Goal: Information Seeking & Learning: Learn about a topic

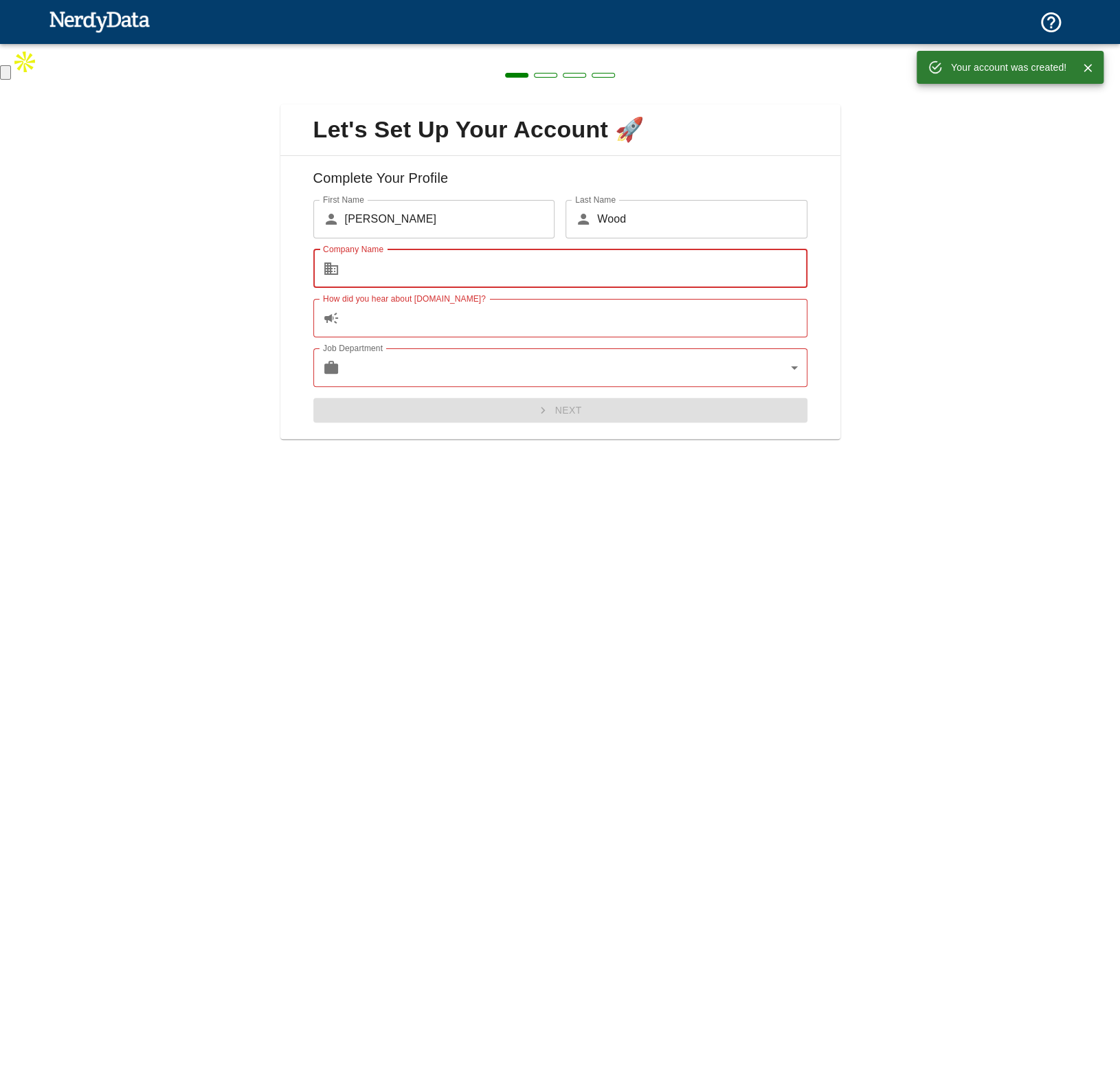
click at [445, 268] on input "Company Name" at bounding box center [576, 268] width 463 height 39
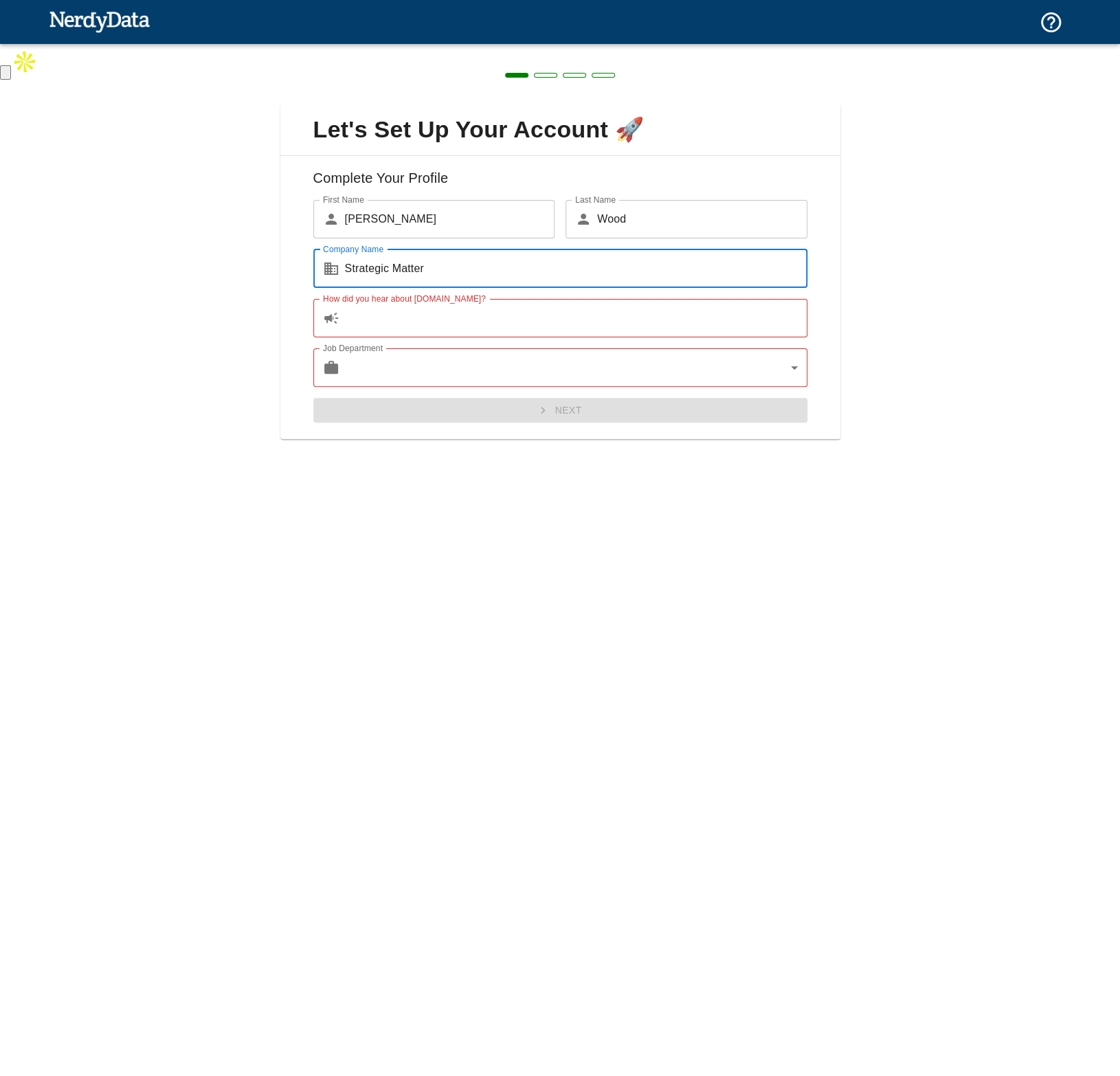
type input "Strategic Matter"
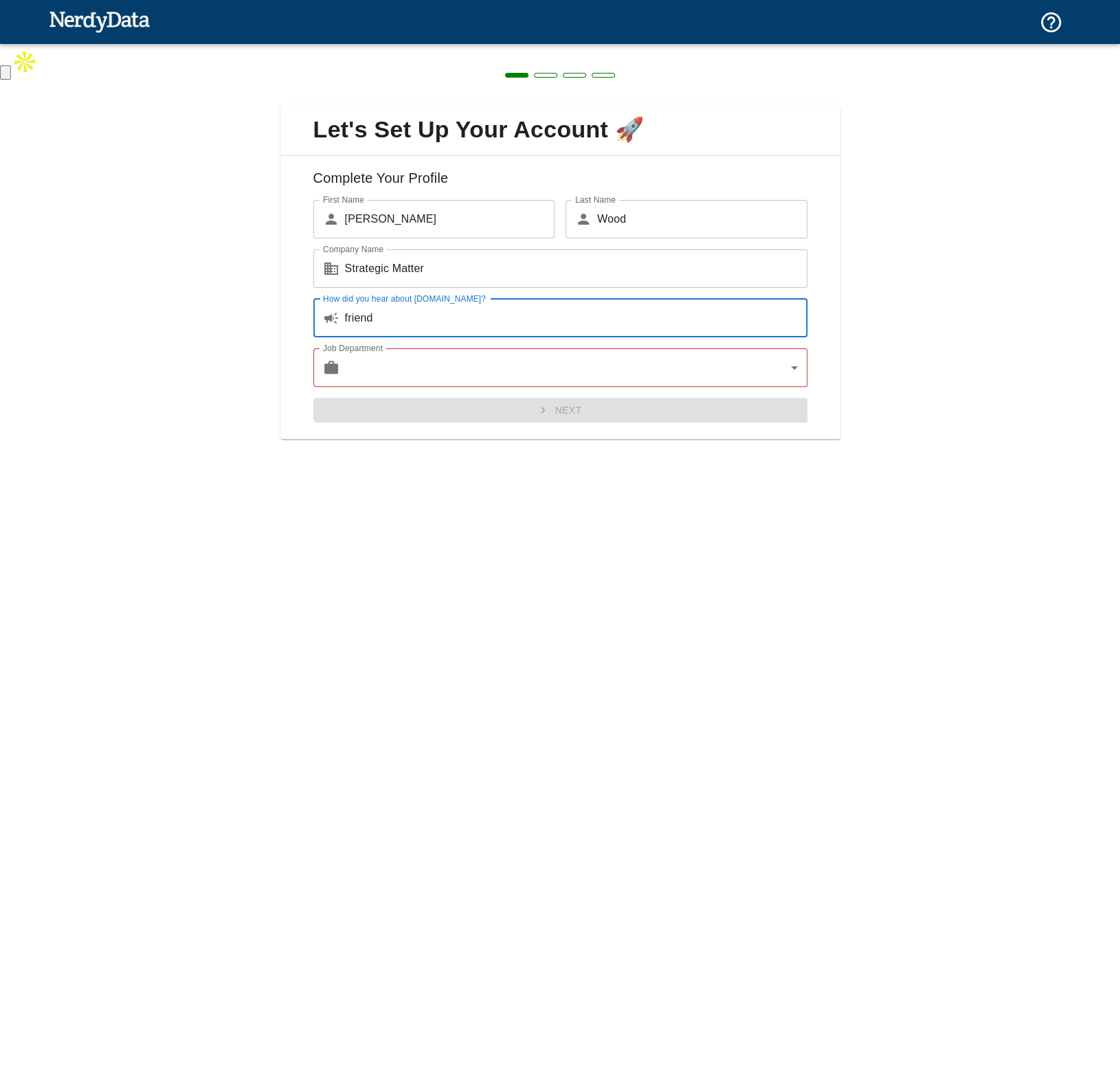
type input "friend"
click at [576, 80] on body "Technologies Domains Pricing Products Create a Report Create a list of websites…" at bounding box center [560, 40] width 1120 height 80
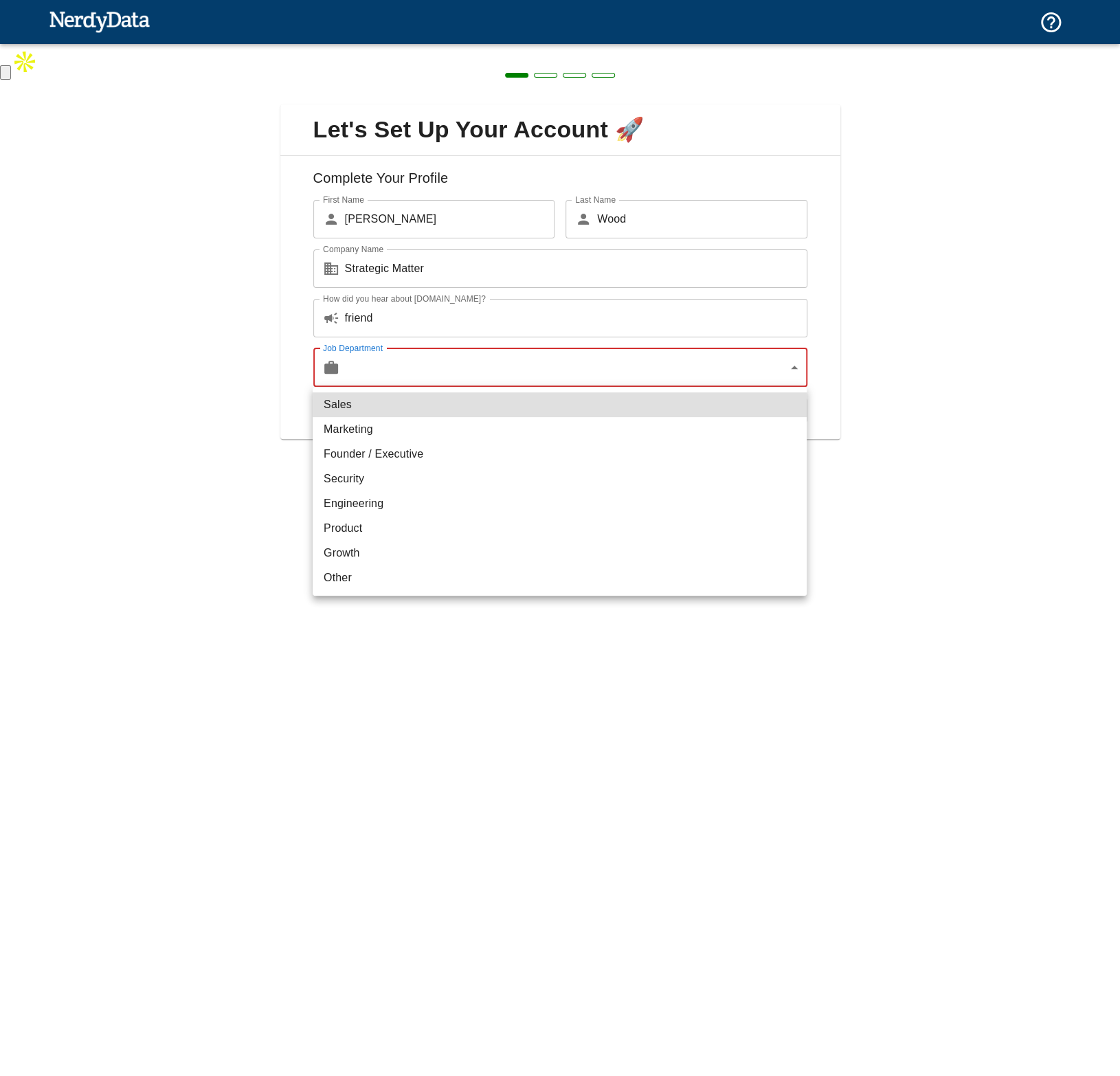
click at [508, 462] on li "Founder / Executive" at bounding box center [560, 454] width 494 height 25
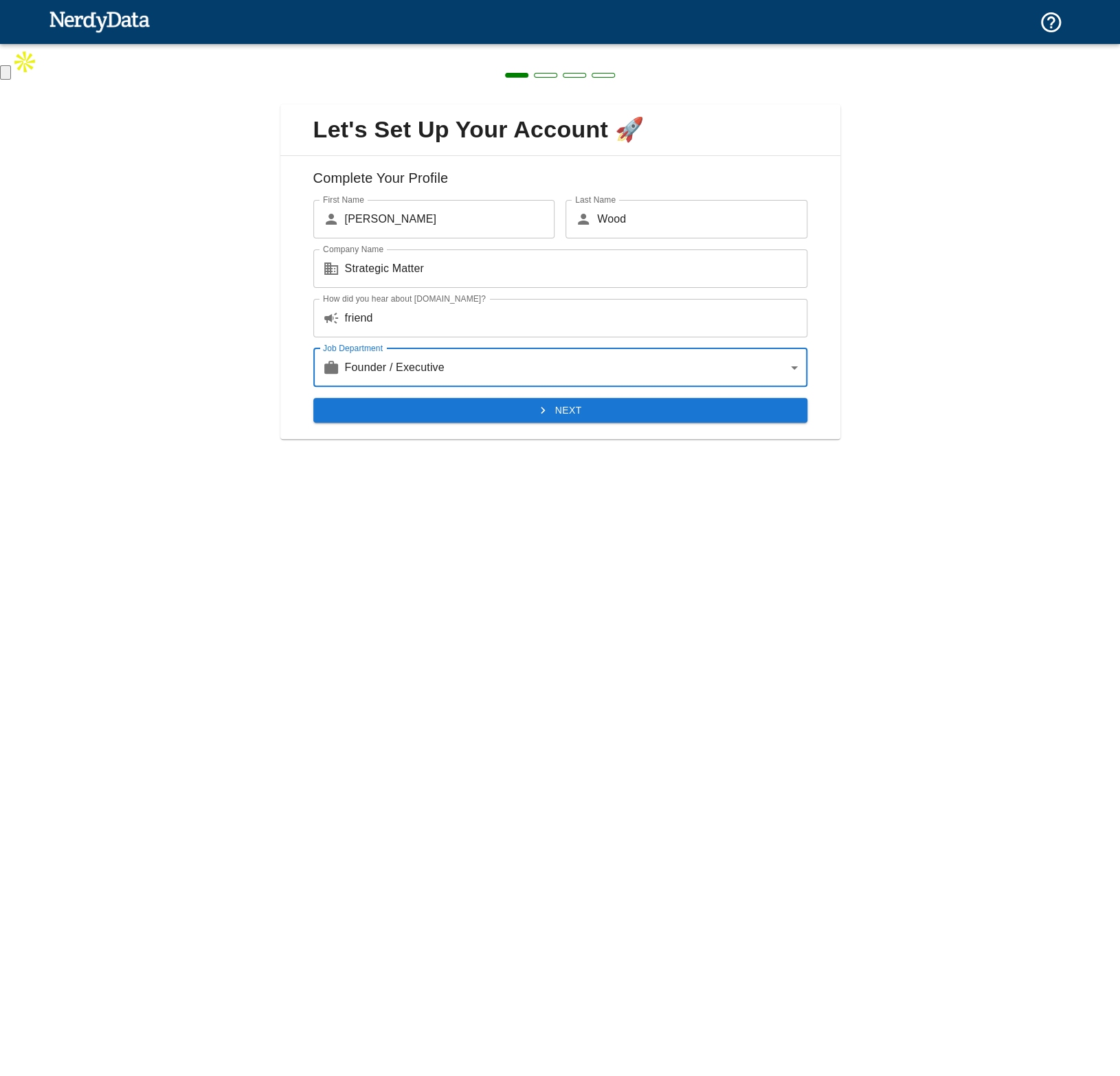
click at [573, 415] on button "Next" at bounding box center [560, 411] width 494 height 26
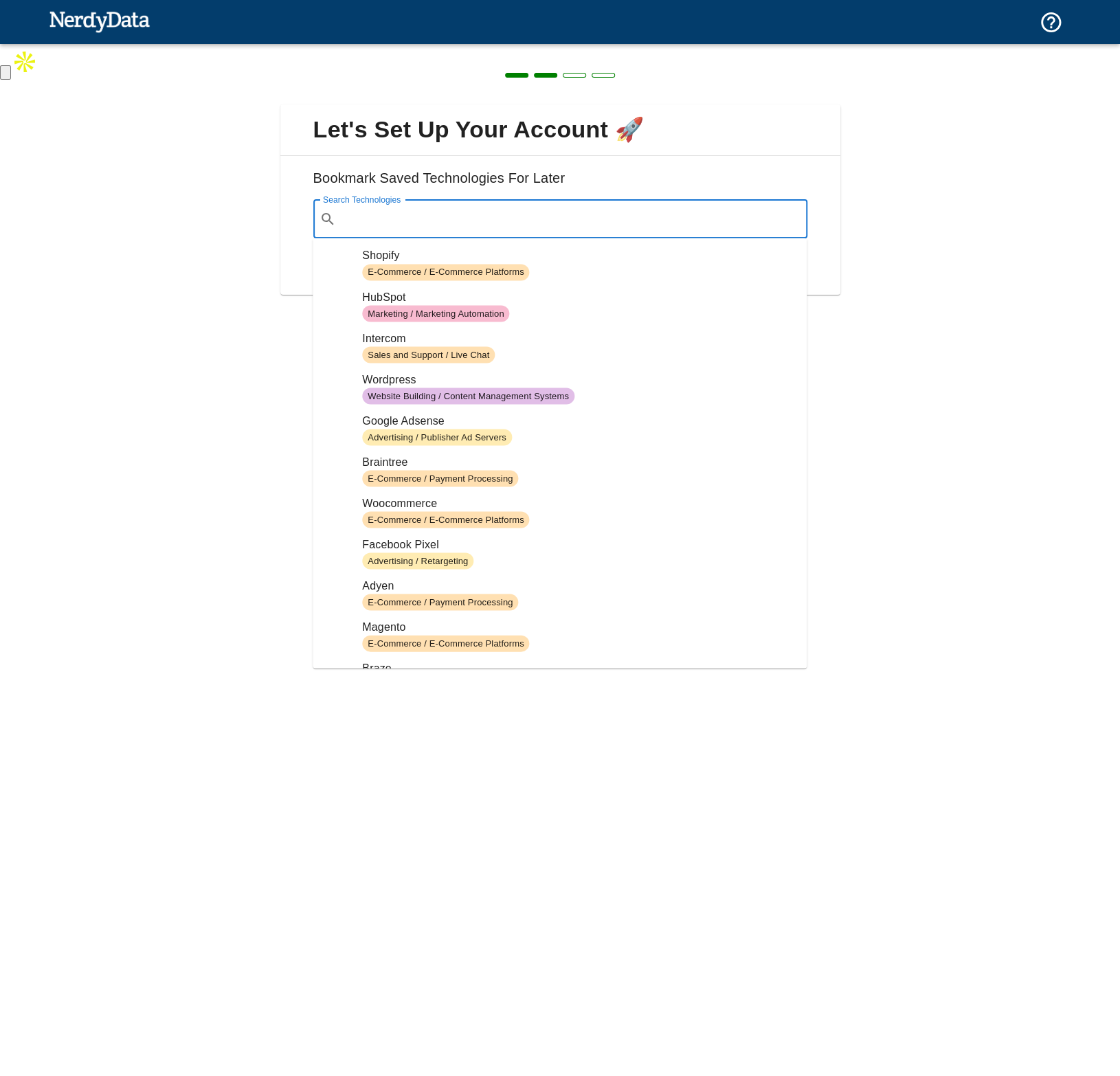
click at [479, 216] on input "Search Technologies" at bounding box center [572, 219] width 460 height 26
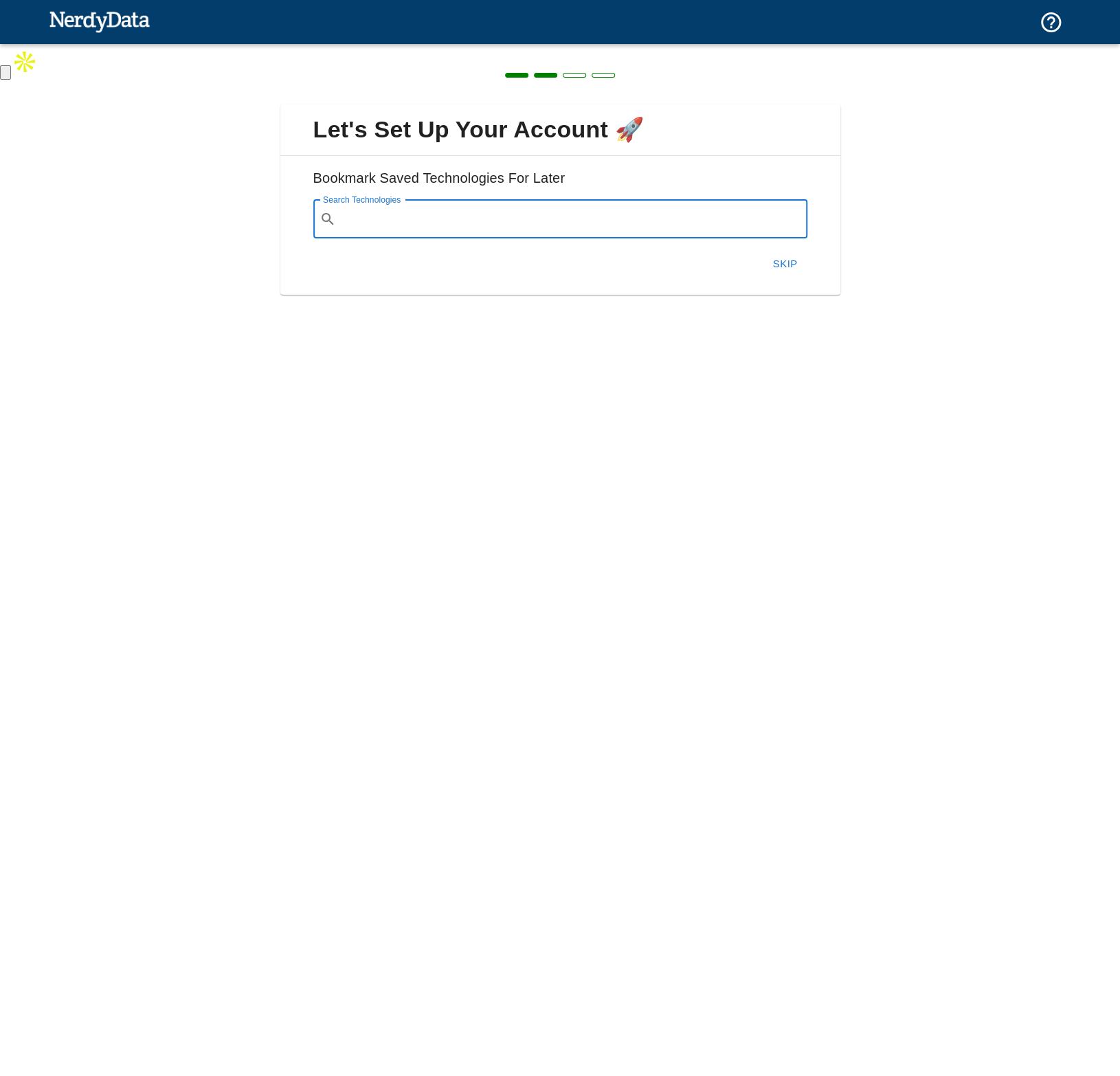
click at [479, 216] on input "Search Technologies" at bounding box center [572, 219] width 460 height 26
click at [780, 268] on button "Skip" at bounding box center [786, 264] width 44 height 29
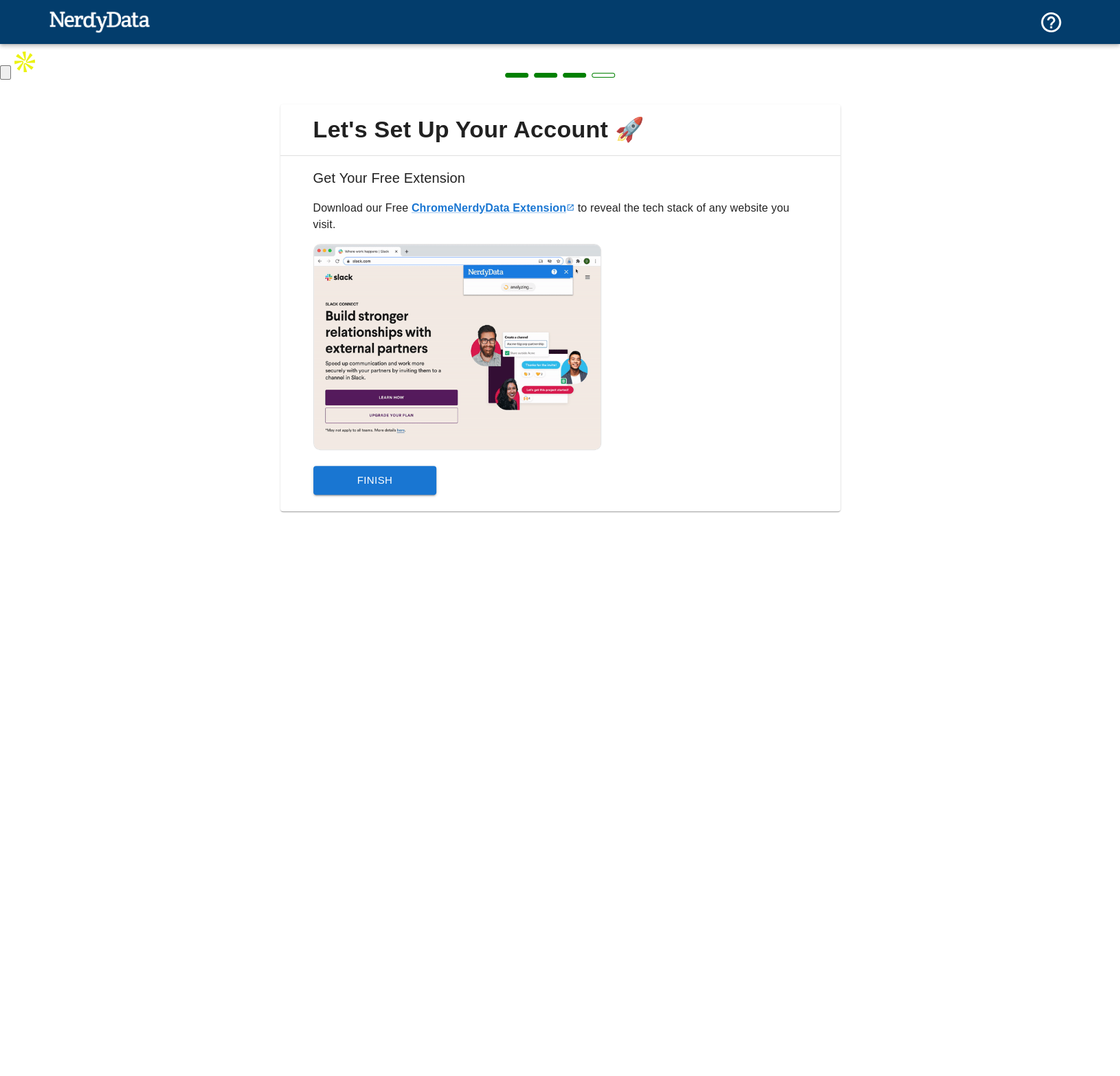
click at [408, 466] on button "Finish" at bounding box center [375, 480] width 124 height 29
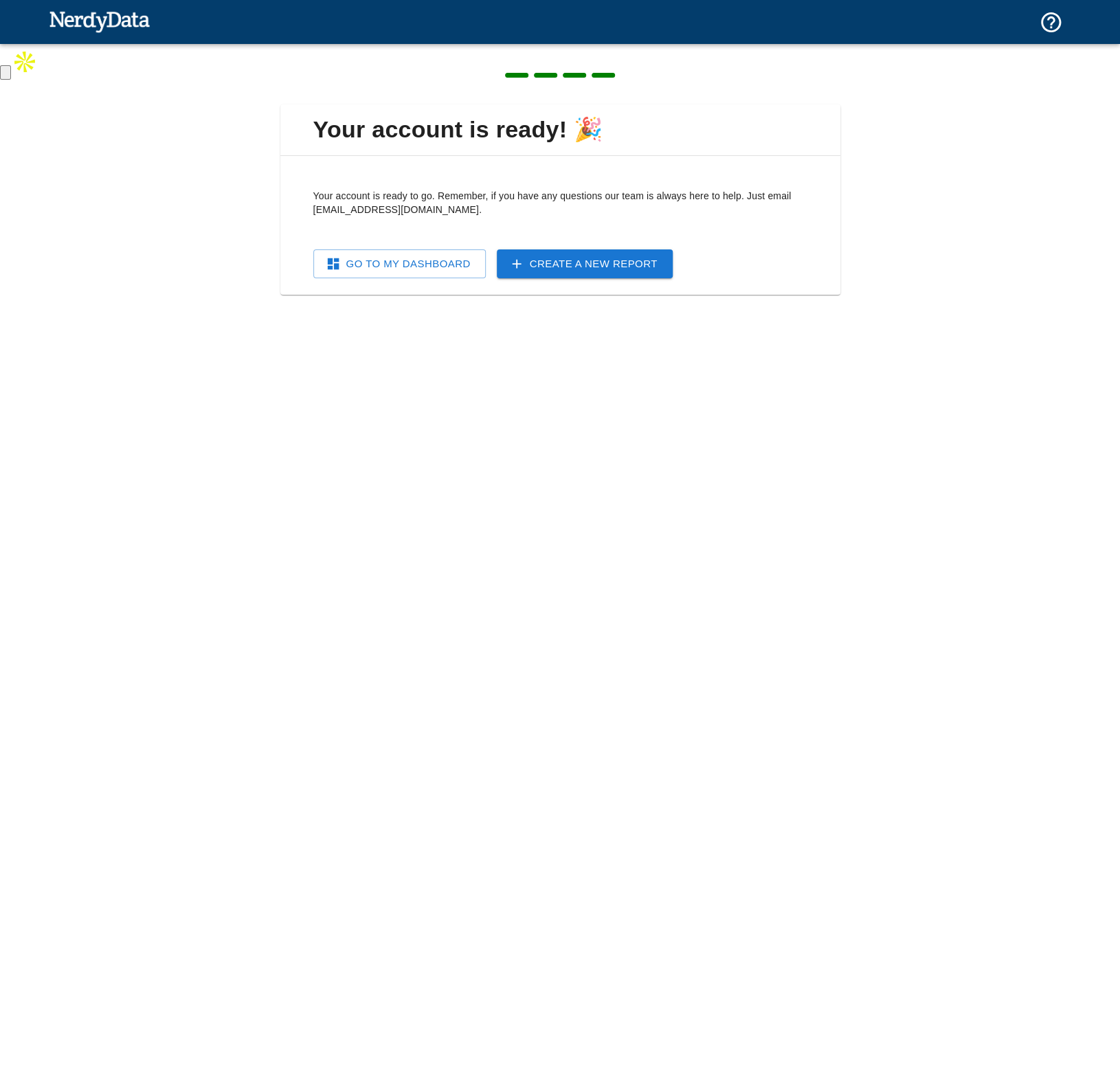
click at [429, 260] on link "Go To My Dashboard" at bounding box center [399, 264] width 172 height 29
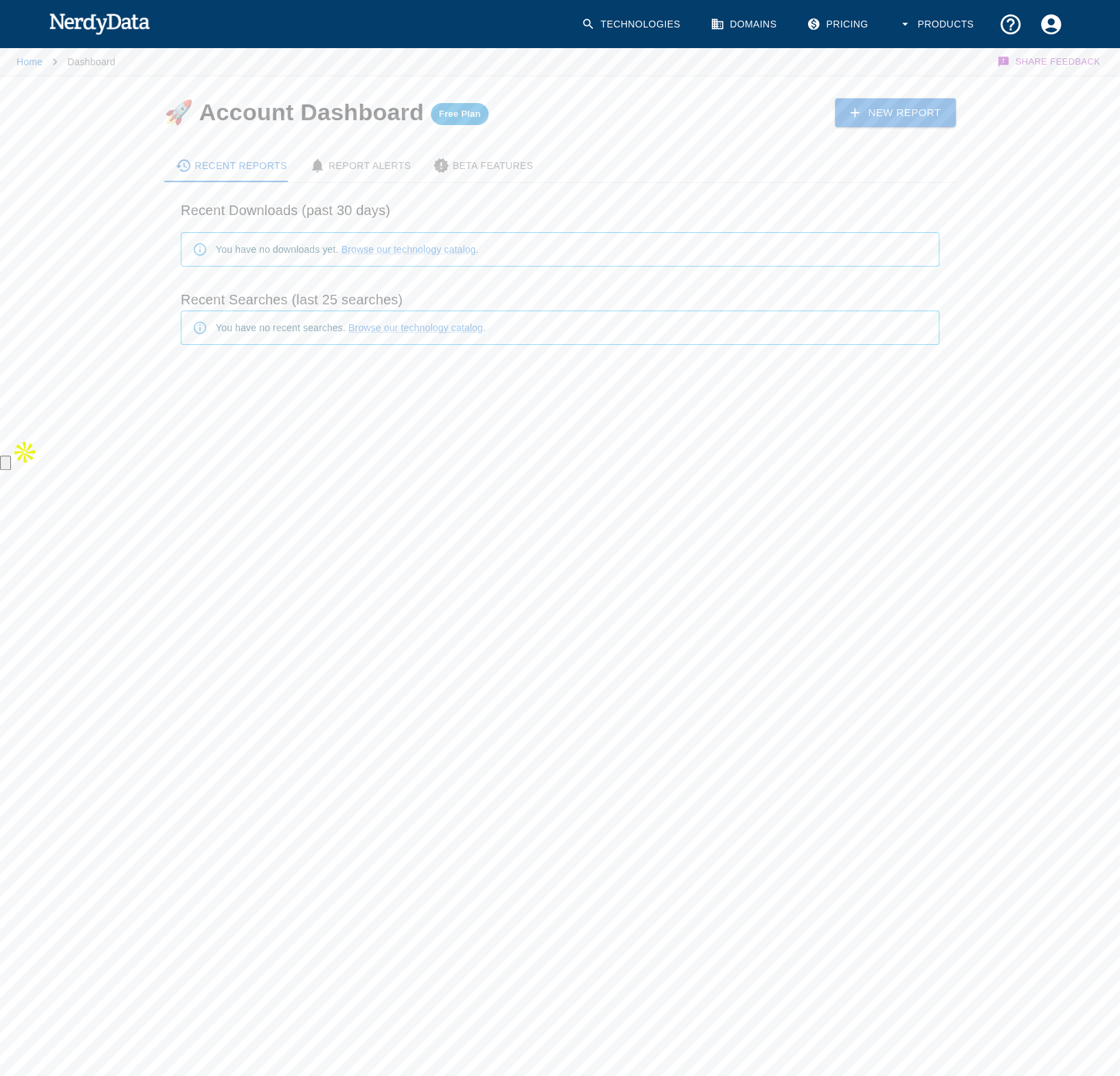
click at [886, 116] on link "New Report" at bounding box center [895, 113] width 121 height 29
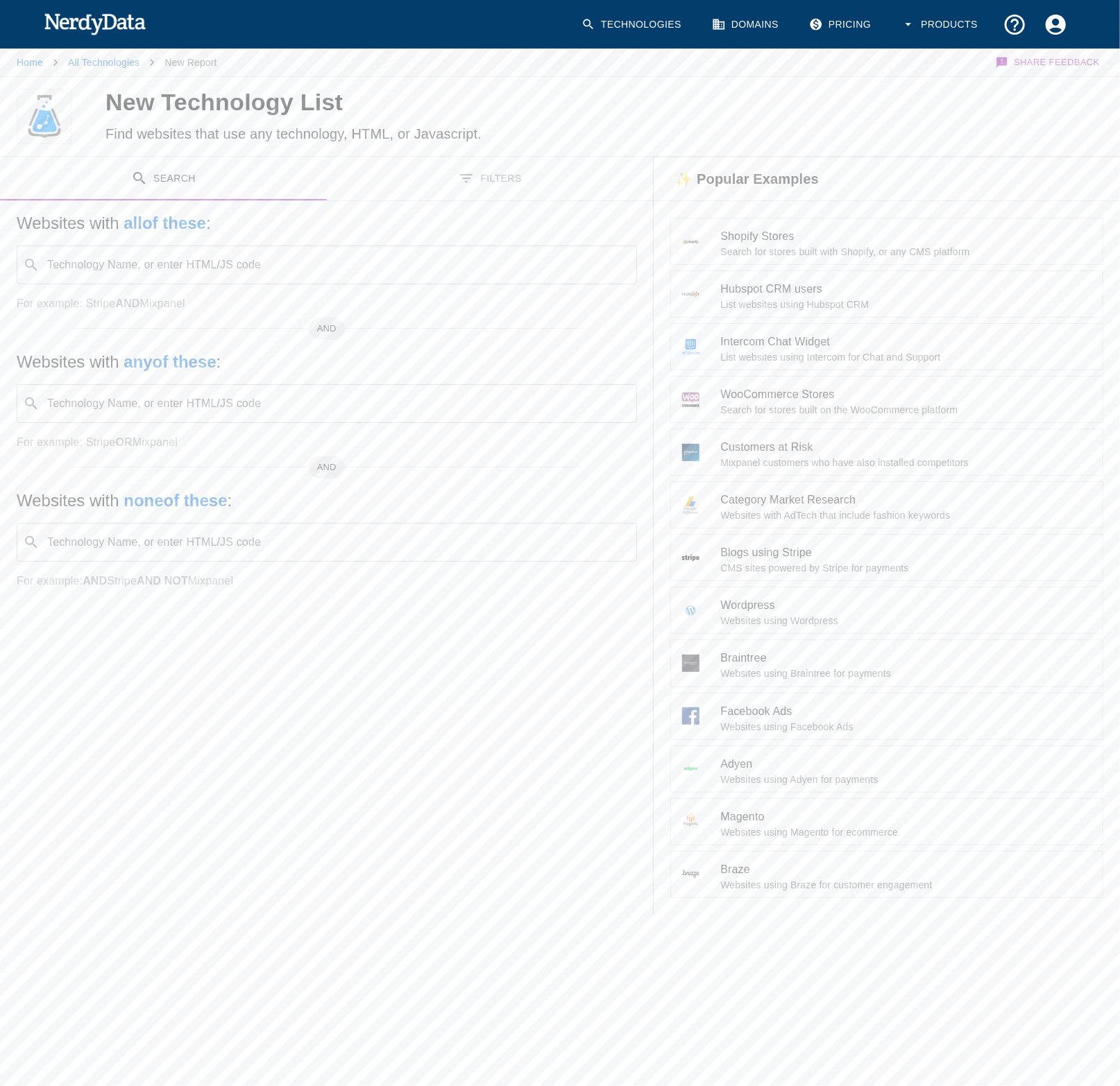
click at [237, 269] on input "Technology Name, or enter HTML/JS code" at bounding box center [337, 265] width 586 height 27
click at [244, 269] on input "Technology Name, or enter HTML/JS code" at bounding box center [337, 265] width 586 height 27
click at [322, 221] on h5 "Websites with all of these :" at bounding box center [327, 223] width 620 height 22
click at [25, 65] on link "Home" at bounding box center [30, 63] width 27 height 11
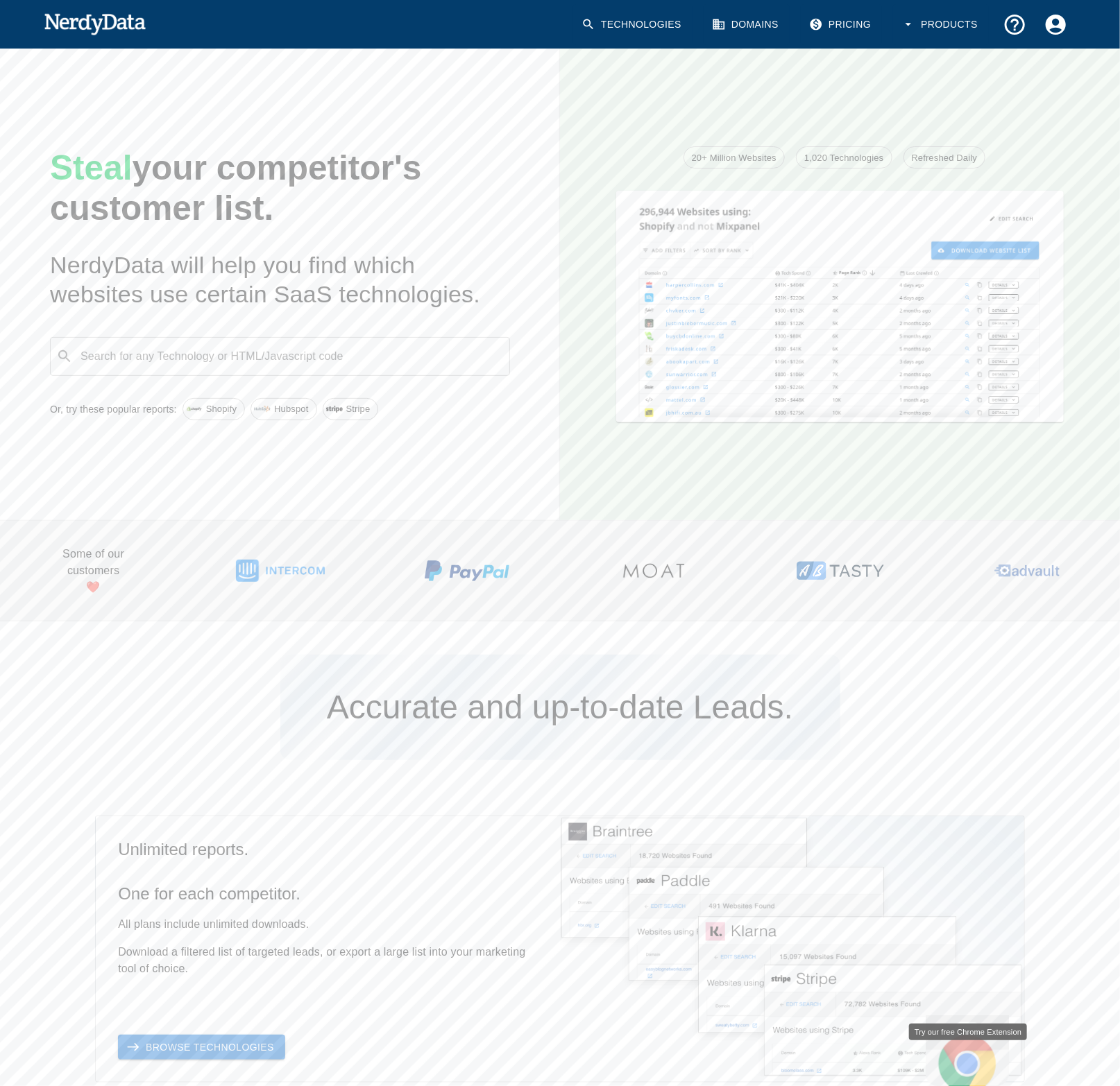
click at [689, 27] on link "Technologies" at bounding box center [633, 24] width 119 height 41
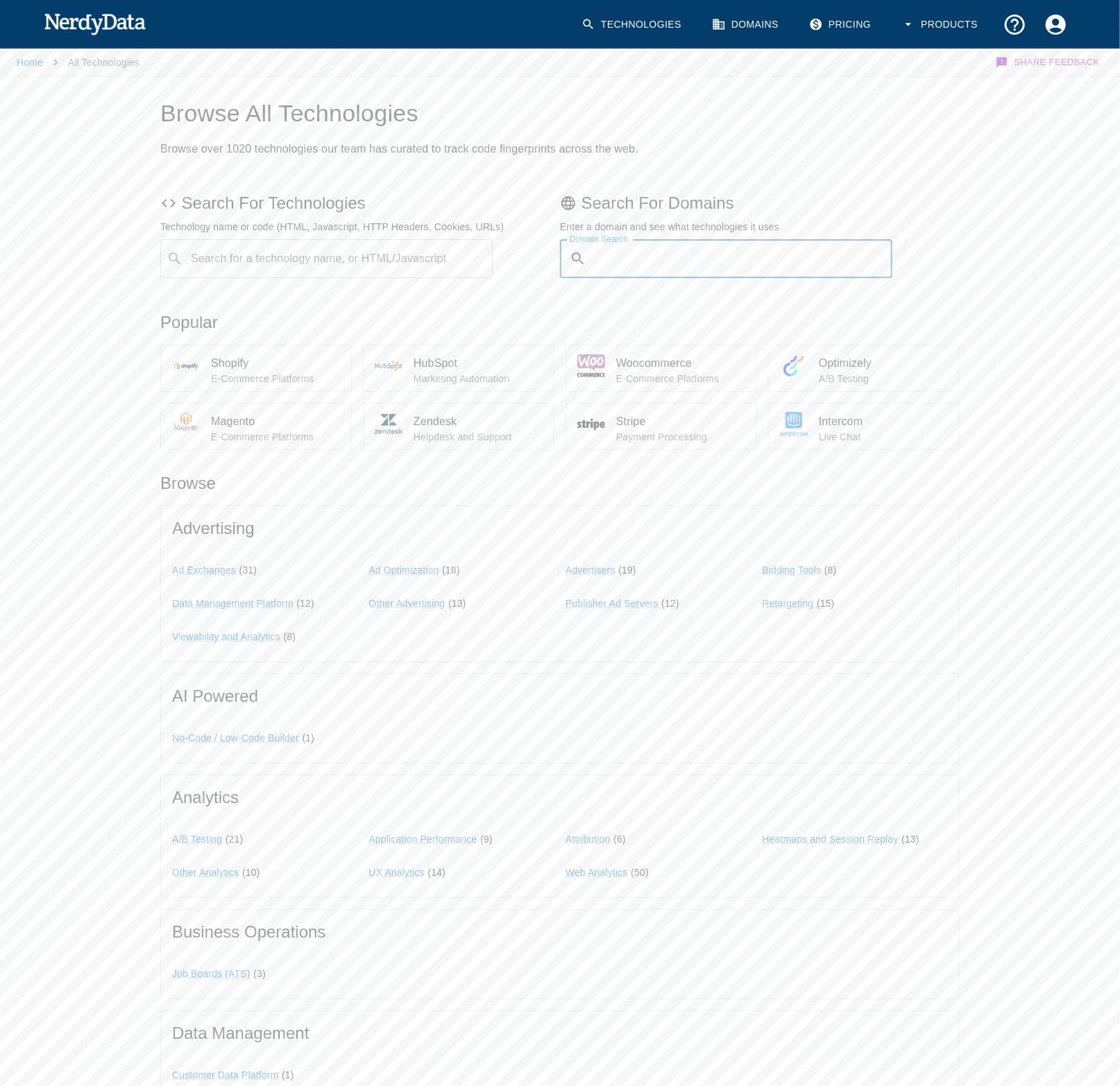
click at [613, 261] on input "Domain Search" at bounding box center [742, 259] width 301 height 39
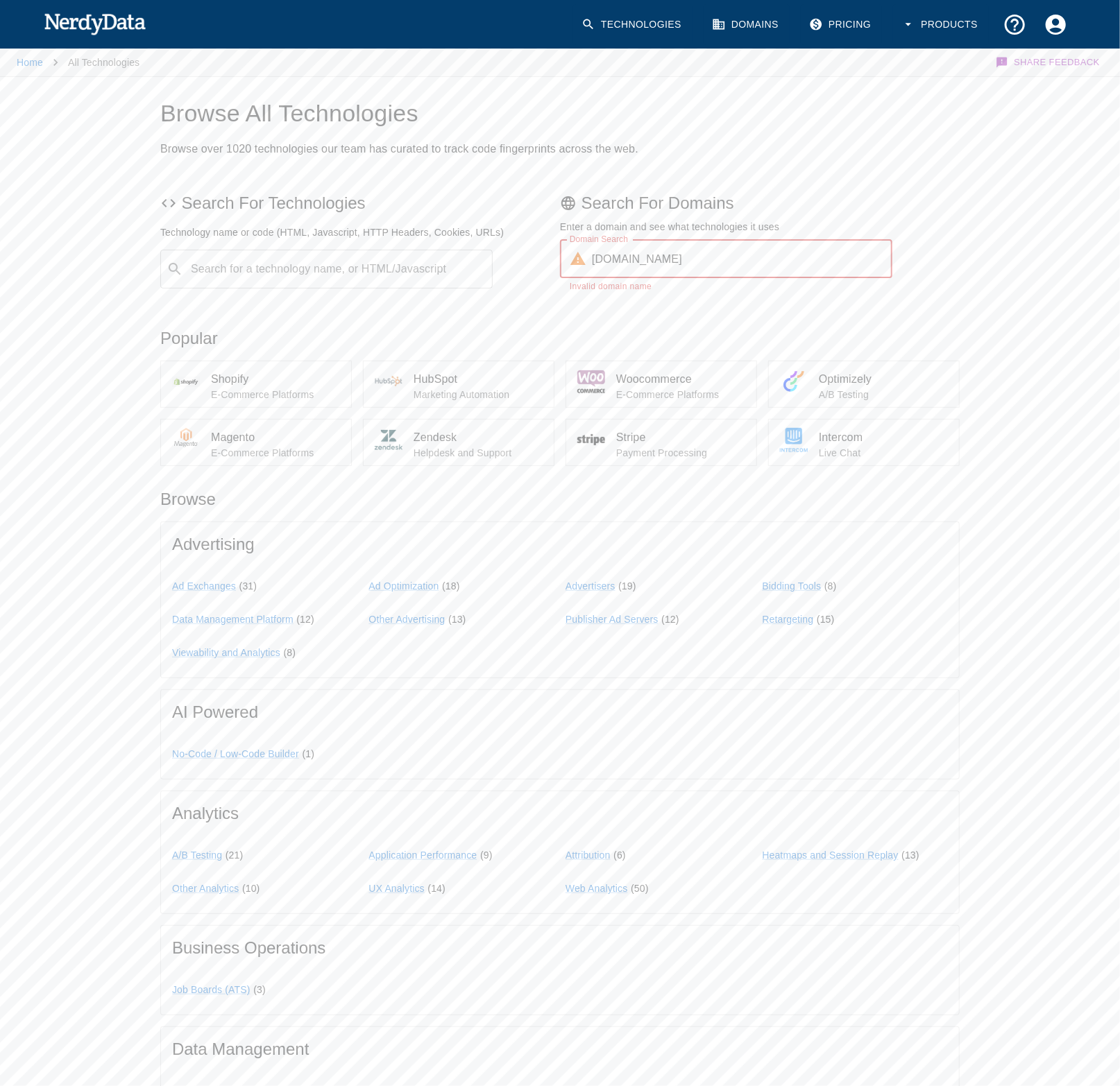
type input "[DOMAIN_NAME]"
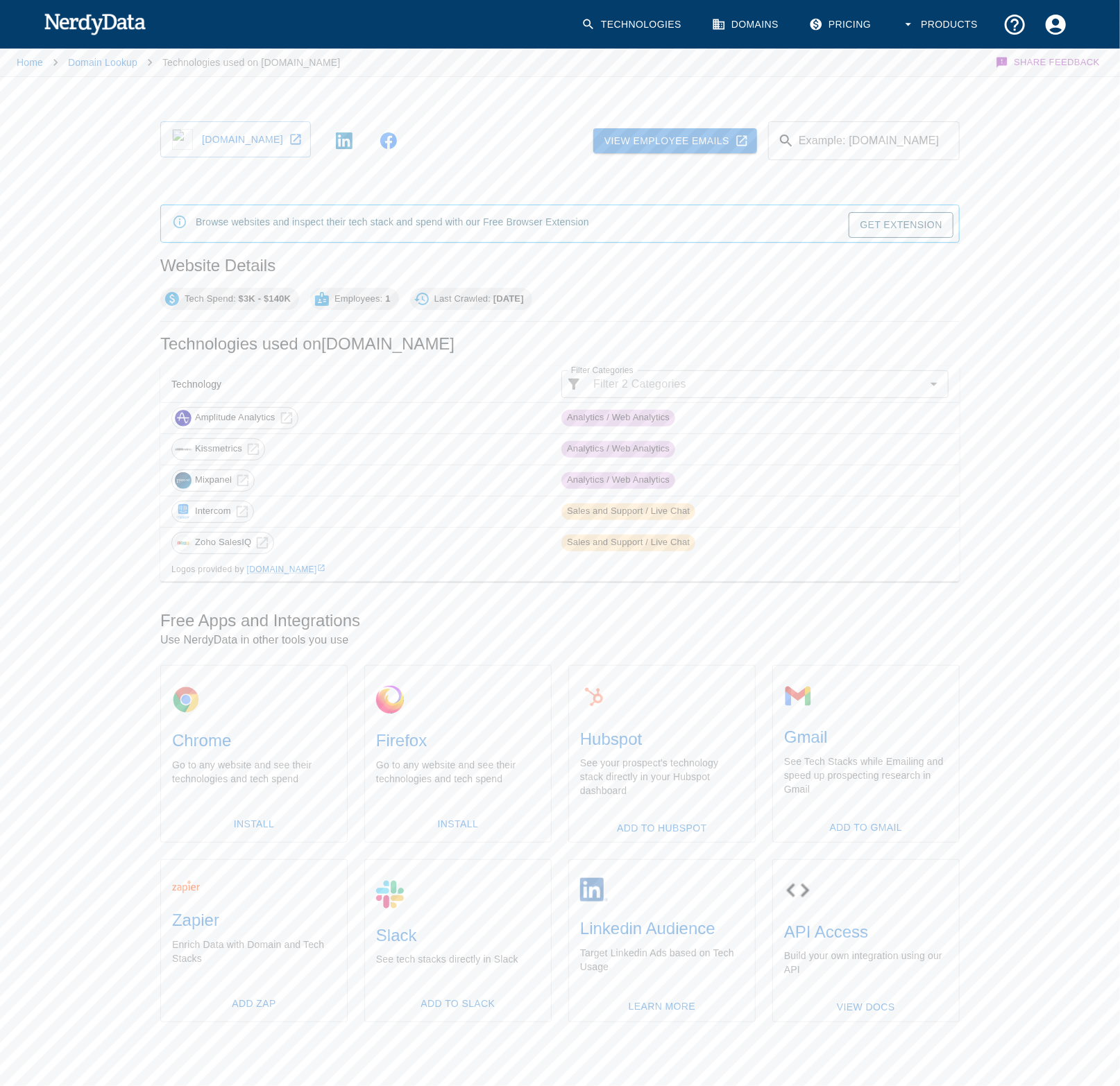
scroll to position [15, 0]
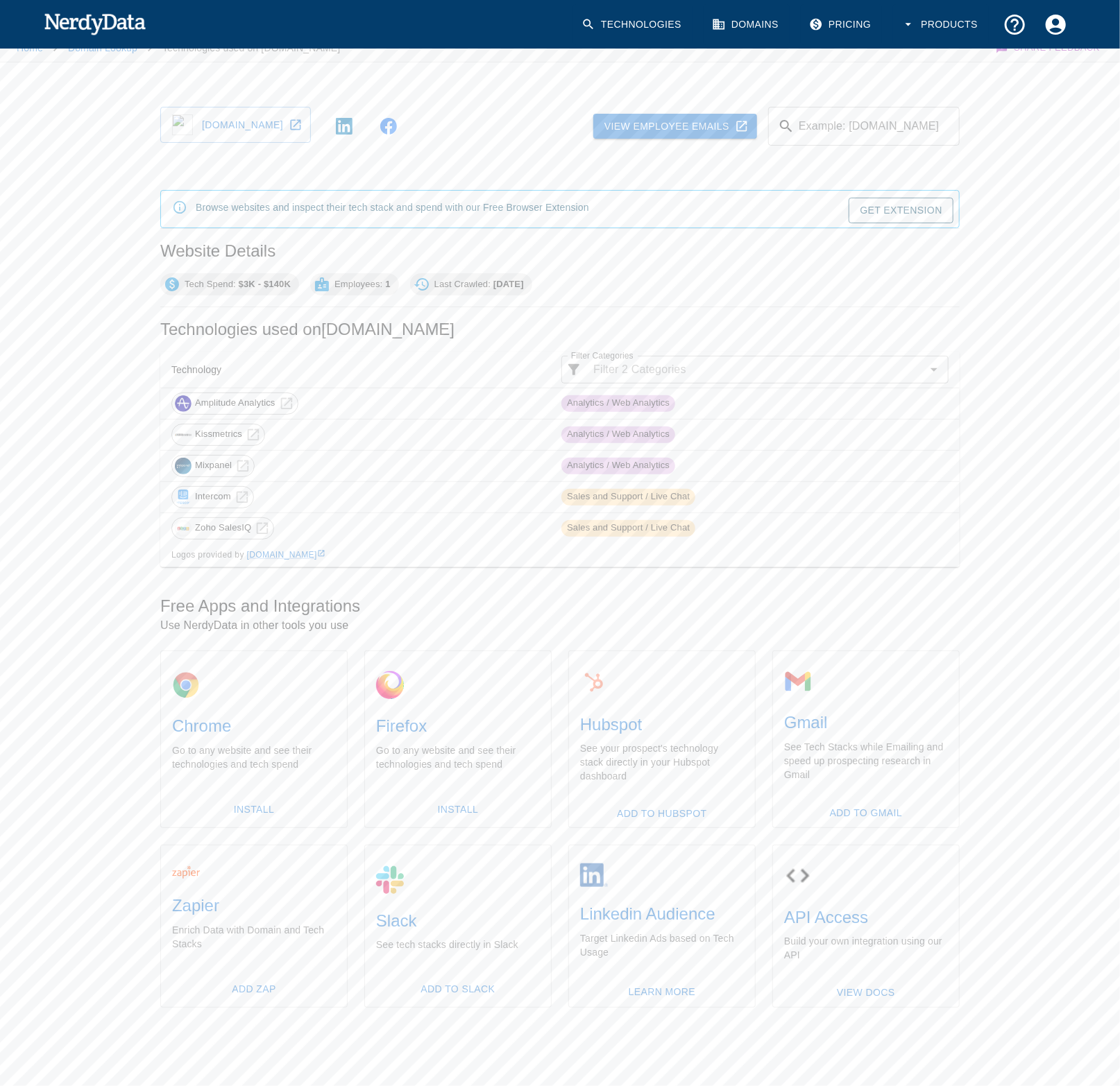
click at [864, 120] on input "Example: [DOMAIN_NAME]" at bounding box center [880, 126] width 160 height 39
click at [712, 134] on link "View Employee Emails" at bounding box center [675, 127] width 163 height 26
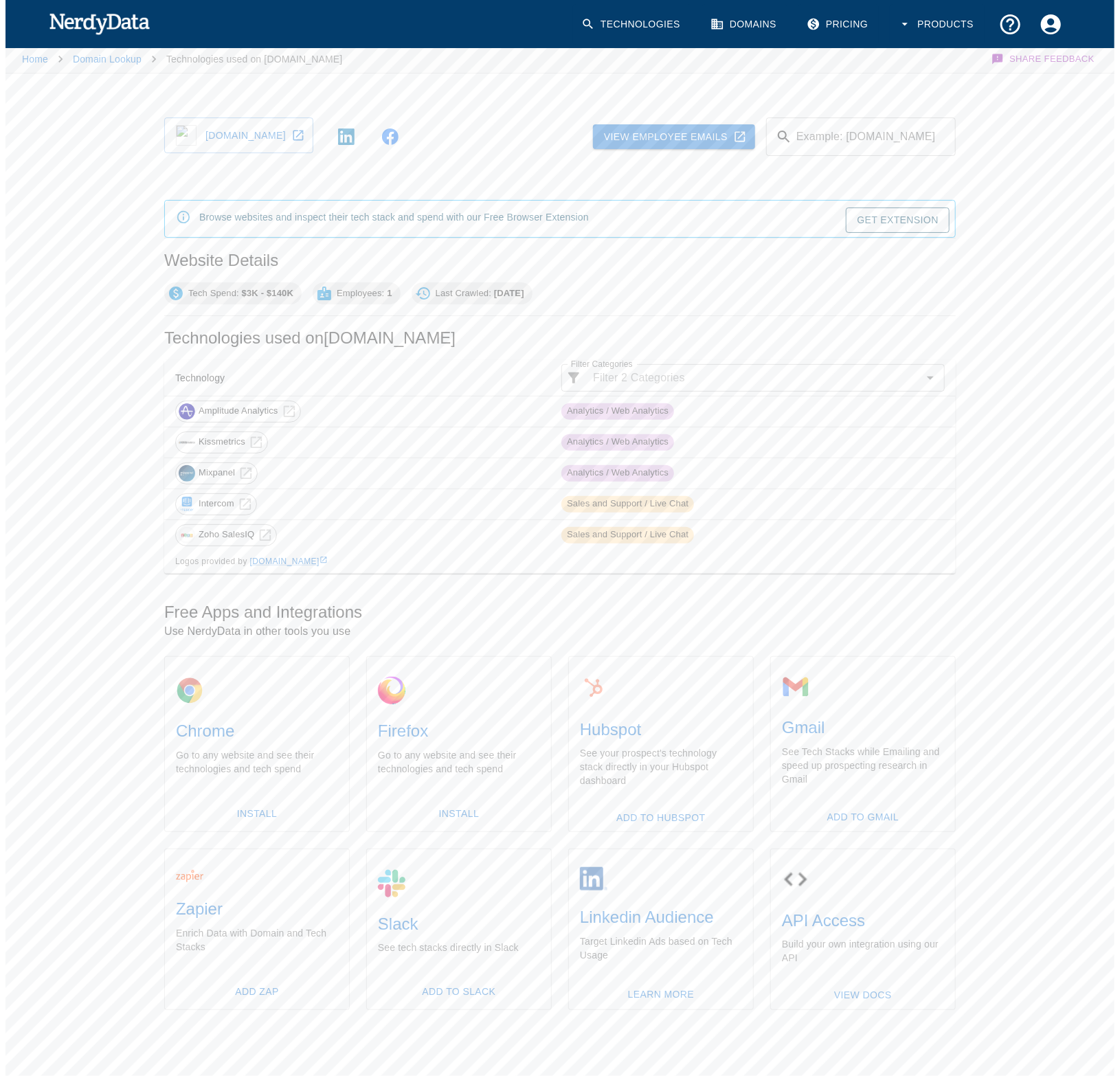
scroll to position [0, 0]
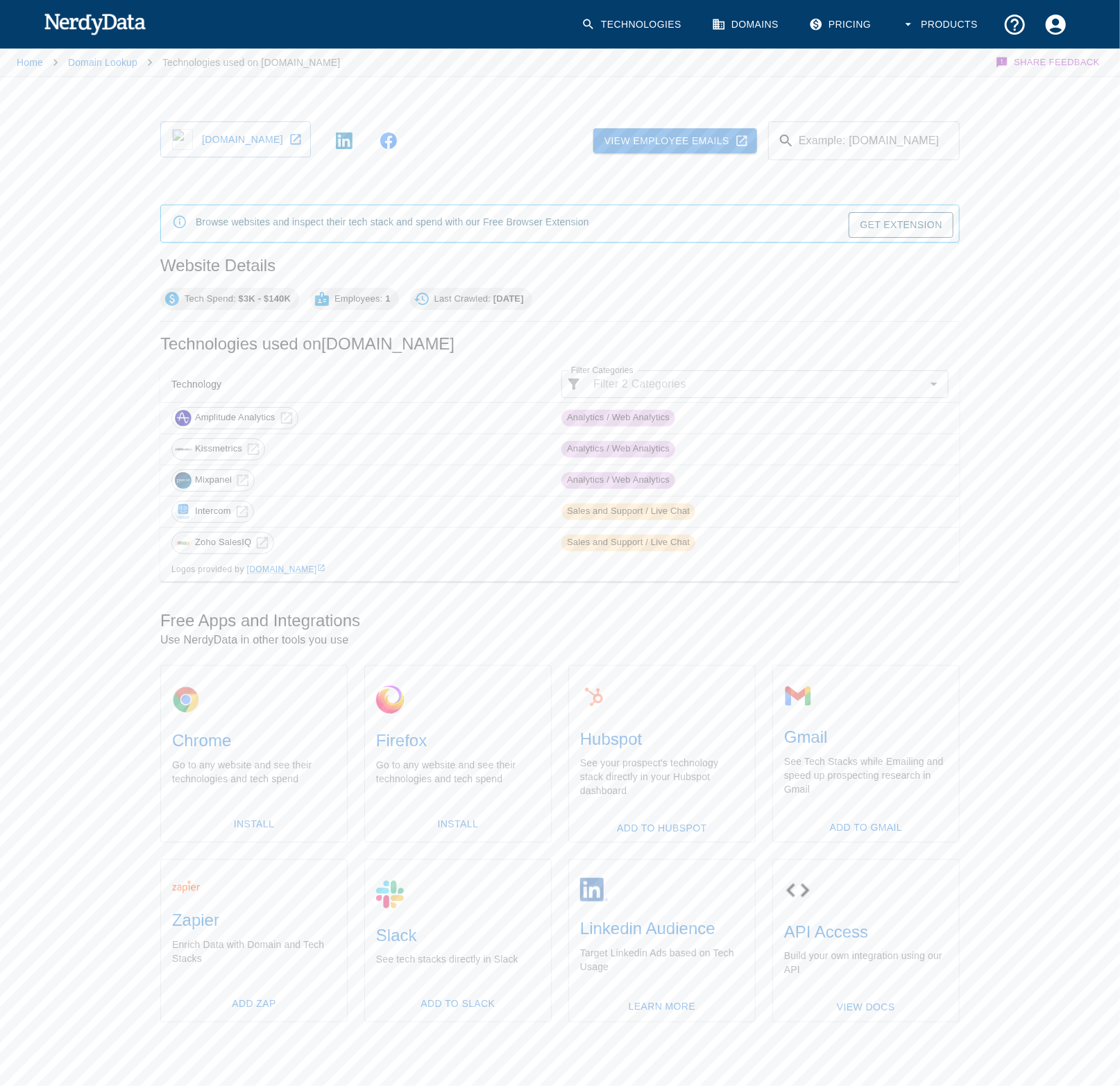
click at [831, 142] on input "Example: [DOMAIN_NAME]" at bounding box center [880, 140] width 160 height 39
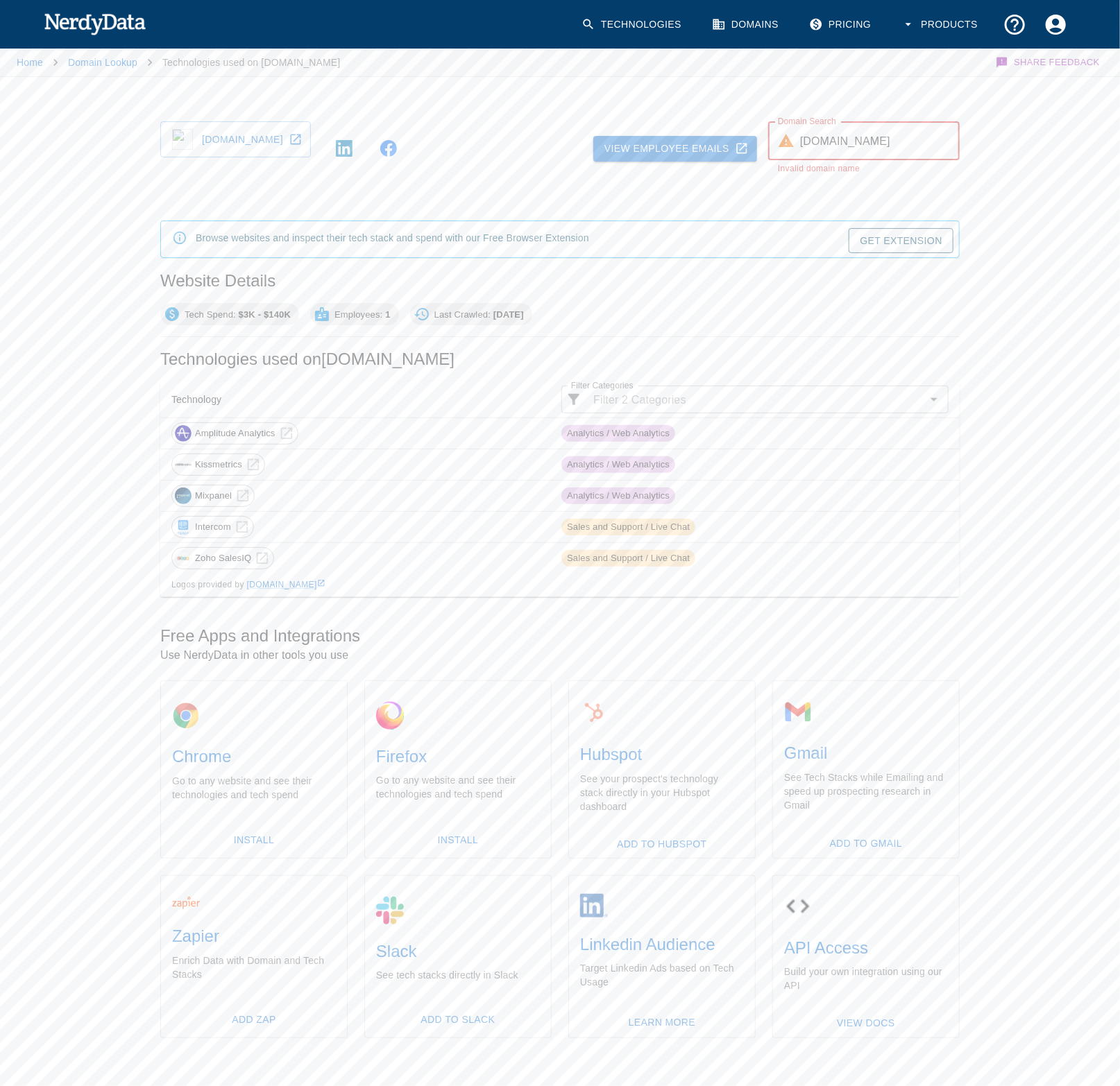
type input "[DOMAIN_NAME]"
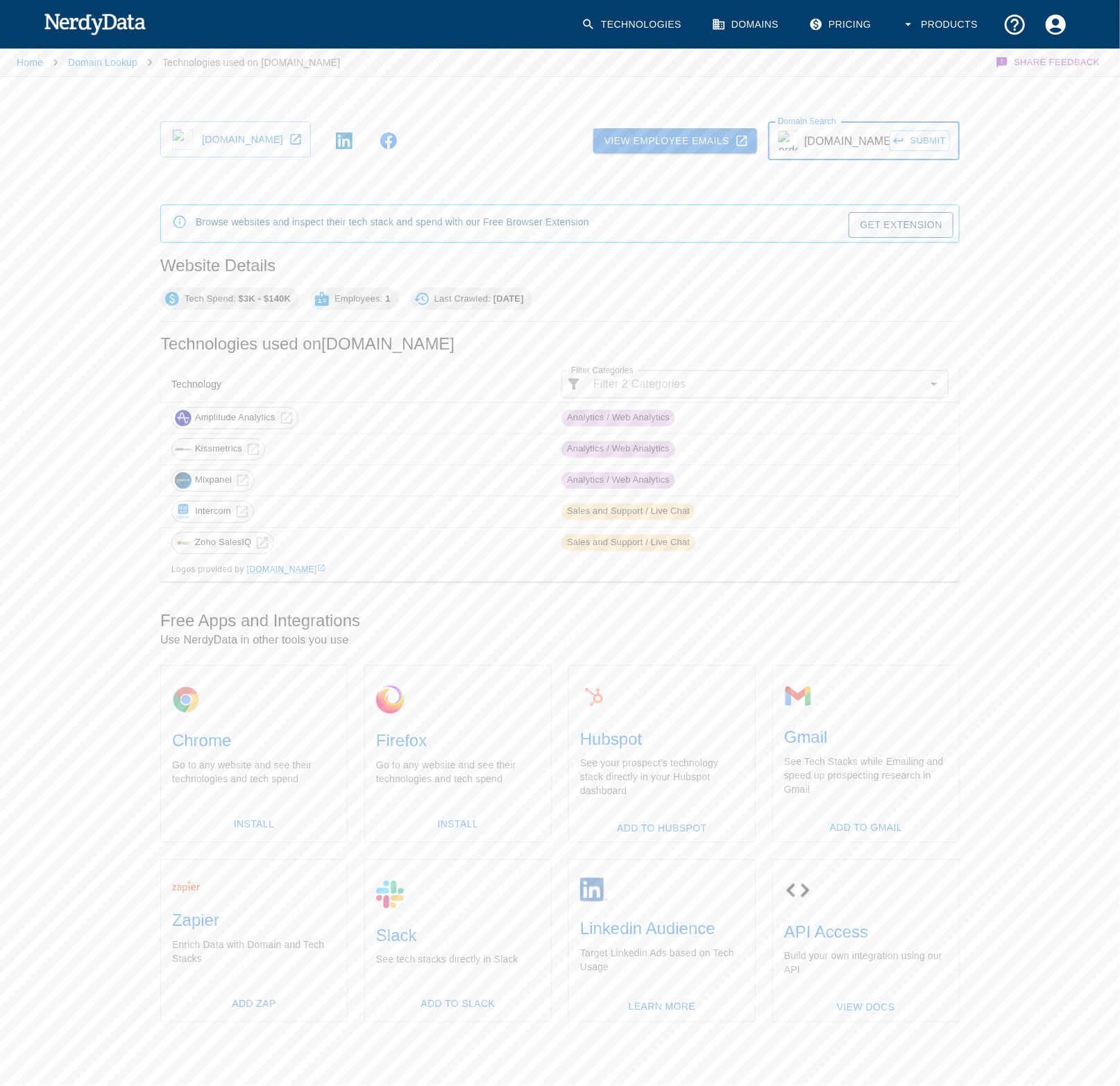
click at [905, 142] on icon "submit" at bounding box center [899, 140] width 12 height 12
